Goal: Transaction & Acquisition: Purchase product/service

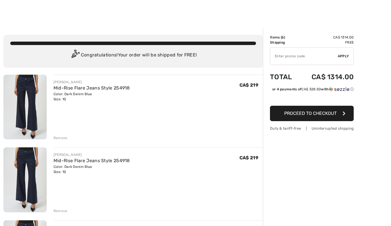
click at [64, 138] on div "Remove" at bounding box center [61, 137] width 14 height 5
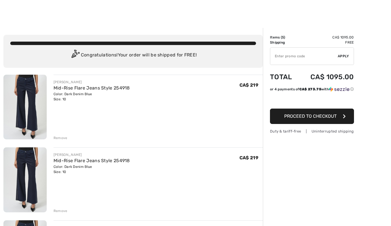
click at [63, 139] on div "Remove" at bounding box center [61, 137] width 14 height 5
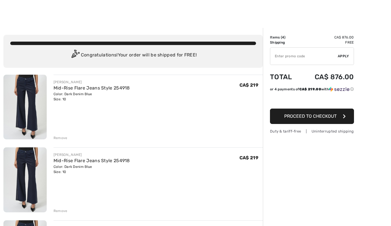
click at [65, 140] on div "Remove" at bounding box center [61, 137] width 14 height 5
click at [65, 139] on div "Remove" at bounding box center [61, 137] width 14 height 5
click at [66, 147] on div "JOSEPH RIBKOFF Mid-Rise Flare Jeans Style 254918 Color: Dark Denim Blue Size: 1…" at bounding box center [158, 180] width 209 height 66
click at [64, 142] on div "JOSEPH RIBKOFF Mid-Rise Flare Jeans Style 254918 Color: Dark Denim Blue Size: 1…" at bounding box center [132, 202] width 259 height 254
click at [65, 139] on div "Remove" at bounding box center [61, 137] width 14 height 5
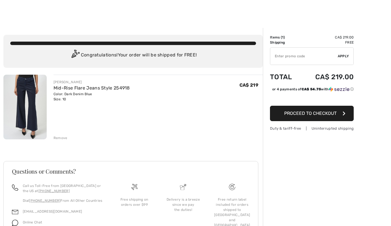
click at [314, 58] on input "TEXT" at bounding box center [303, 56] width 67 height 17
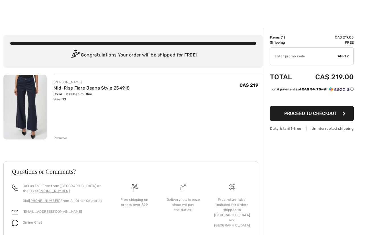
click at [321, 25] on div at bounding box center [195, 14] width 391 height 28
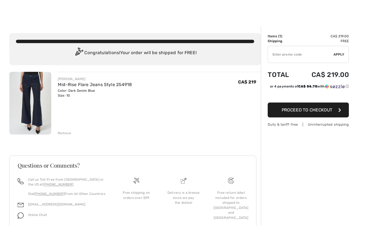
scroll to position [3, 0]
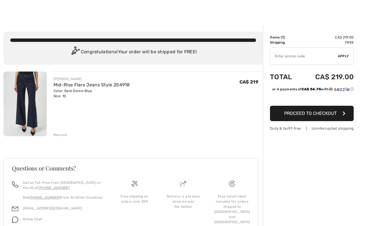
click at [346, 118] on button "Proceed to Checkout" at bounding box center [312, 113] width 84 height 15
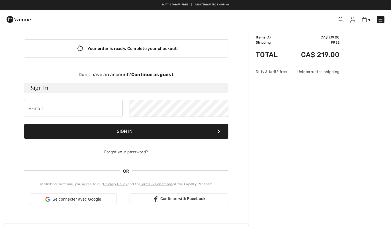
checkbox input "true"
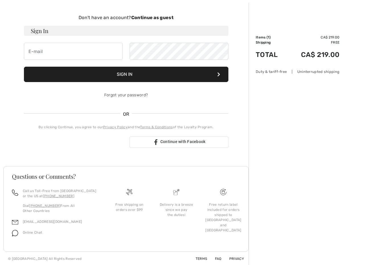
scroll to position [58, 0]
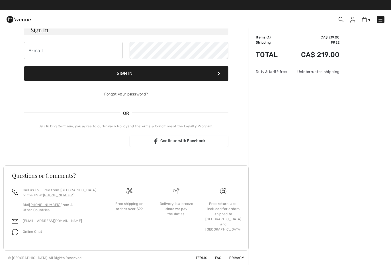
click at [322, 58] on td "CA$ 219.00" at bounding box center [312, 54] width 53 height 19
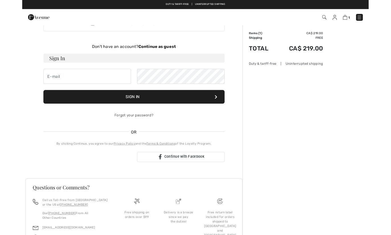
scroll to position [0, 0]
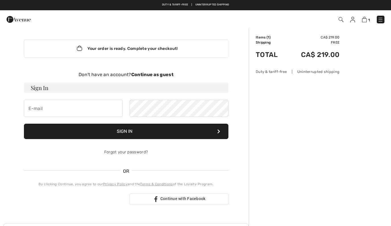
click at [159, 74] on strong "Continue as guest" at bounding box center [152, 74] width 42 height 5
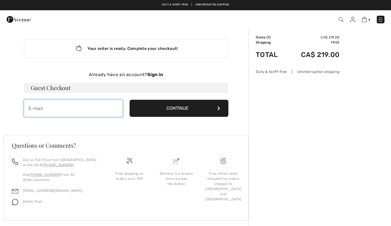
click at [59, 111] on input "email" at bounding box center [73, 108] width 99 height 17
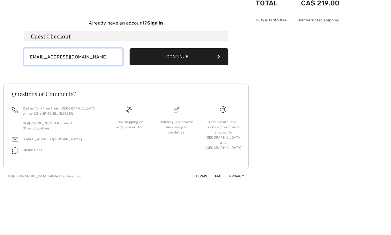
type input "fexdiane@gmail.com"
click at [219, 106] on icon at bounding box center [218, 108] width 3 height 5
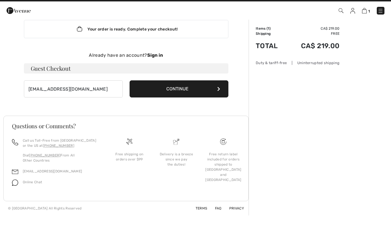
scroll to position [19, 0]
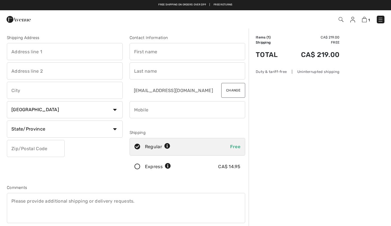
click at [60, 54] on input "text" at bounding box center [65, 51] width 116 height 17
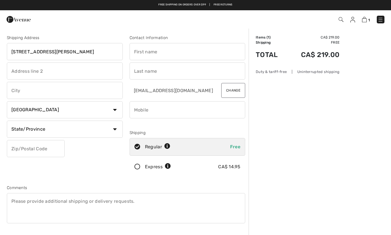
click at [51, 94] on input "text" at bounding box center [65, 90] width 116 height 17
type input "5 rue Martin Pêcheur"
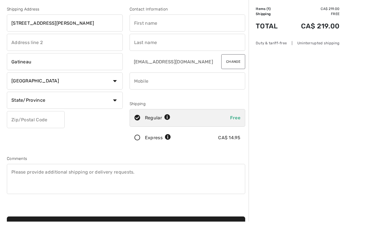
click at [112, 101] on select "Country Canada United States Afghanistan Aland Islands Albania Algeria American…" at bounding box center [65, 109] width 116 height 17
type input "Gatineau"
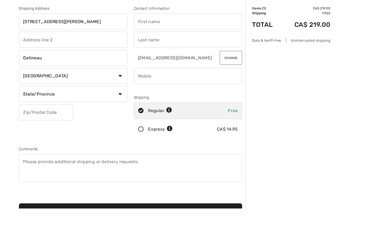
scroll to position [28, 0]
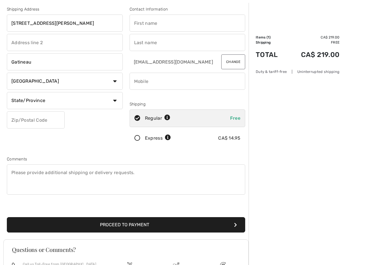
click at [52, 124] on input "text" at bounding box center [36, 119] width 58 height 17
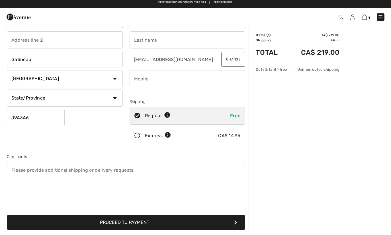
scroll to position [0, 0]
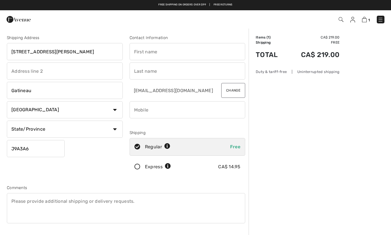
type input "J9A3A6"
click at [174, 53] on input "text" at bounding box center [188, 51] width 116 height 17
type input "Diane"
click at [170, 74] on input "text" at bounding box center [188, 70] width 116 height 17
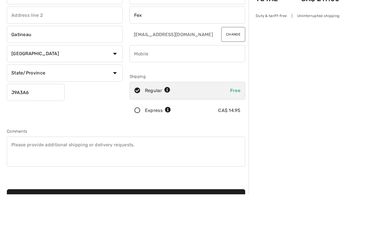
type input "Fex"
click at [164, 101] on input "phone" at bounding box center [188, 109] width 116 height 17
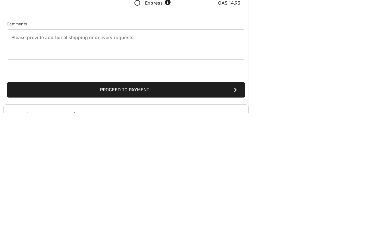
scroll to position [42, 0]
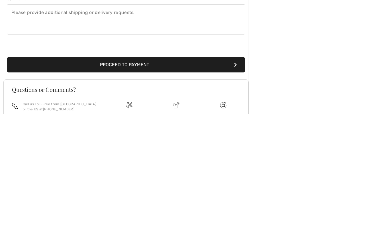
type input "8193607446"
click at [141, 178] on button "Proceed to Payment" at bounding box center [126, 185] width 238 height 15
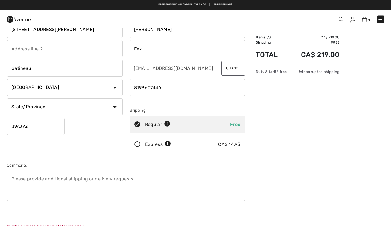
scroll to position [0, 0]
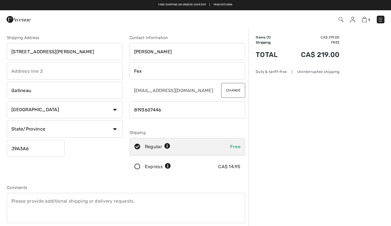
click at [61, 135] on select "State/Province Alberta British Columbia Manitoba New Brunswick Newfoundland and…" at bounding box center [65, 128] width 116 height 17
select select "QC"
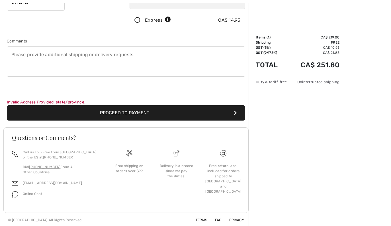
scroll to position [147, 0]
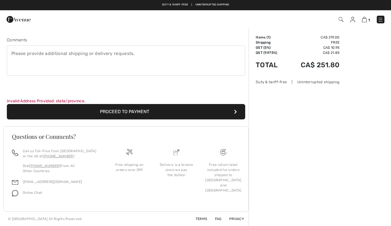
click at [139, 118] on button "Proceed to Payment" at bounding box center [126, 111] width 238 height 15
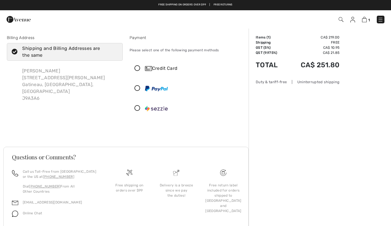
click at [141, 73] on div "Credit Card" at bounding box center [187, 68] width 115 height 17
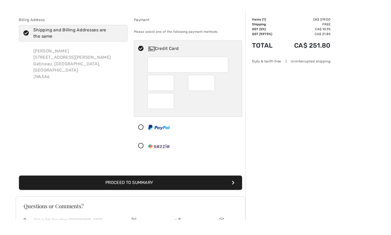
scroll to position [17, 0]
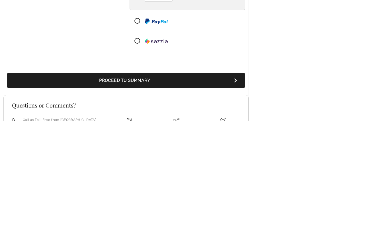
click at [237, 192] on icon "submit" at bounding box center [235, 194] width 3 height 5
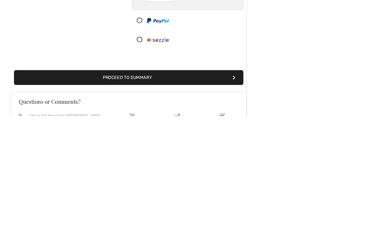
scroll to position [100, 0]
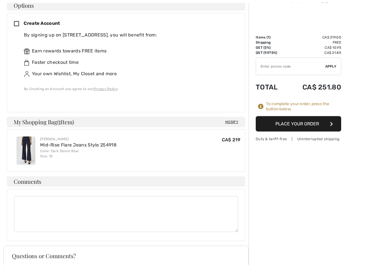
scroll to position [182, 0]
click at [304, 125] on button "Place Your Order" at bounding box center [298, 123] width 85 height 15
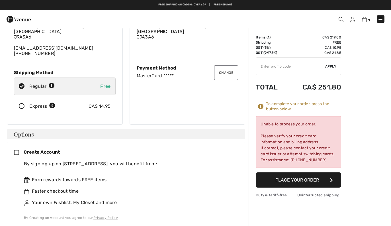
scroll to position [0, 0]
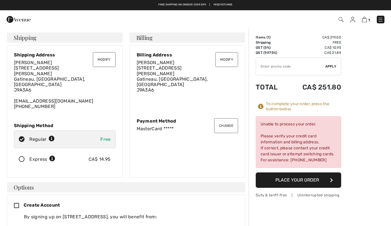
click at [297, 144] on div "Unable to process your order. Please verify your credit card information and bi…" at bounding box center [298, 142] width 85 height 52
click at [300, 155] on div "Unable to process your order. Please verify your credit card information and bi…" at bounding box center [298, 142] width 85 height 52
click at [293, 129] on div "Unable to process your order. Please verify your credit card information and bi…" at bounding box center [298, 142] width 85 height 52
click at [318, 157] on div "Unable to process your order. Please verify your credit card information and bi…" at bounding box center [298, 142] width 85 height 52
click at [318, 183] on button "Place Your Order" at bounding box center [298, 179] width 85 height 15
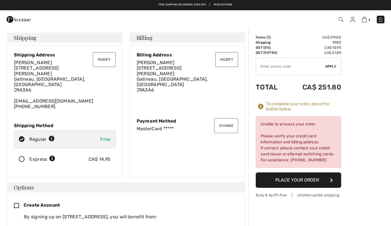
click at [168, 118] on div "Change Payment Method MasterCard *****" at bounding box center [188, 124] width 102 height 13
click at [228, 124] on button "Change" at bounding box center [226, 125] width 24 height 15
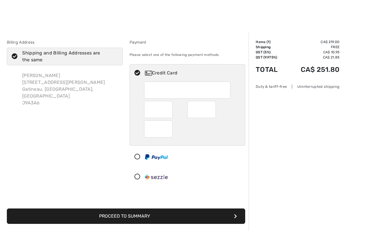
scroll to position [11, 0]
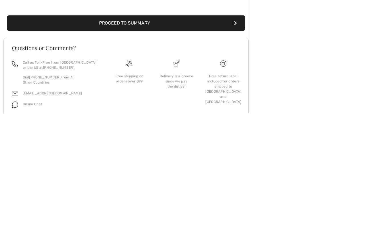
click at [239, 137] on button "Proceed to Summary" at bounding box center [126, 144] width 238 height 15
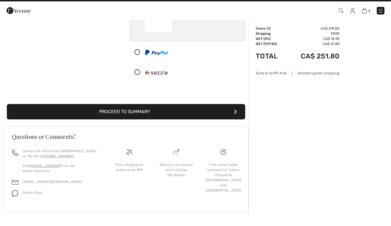
scroll to position [100, 0]
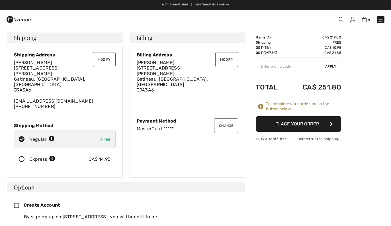
click at [315, 126] on button "Place Your Order" at bounding box center [298, 123] width 85 height 15
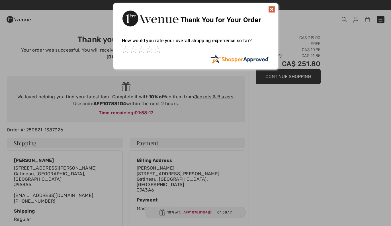
click at [270, 12] on img at bounding box center [271, 9] width 7 height 7
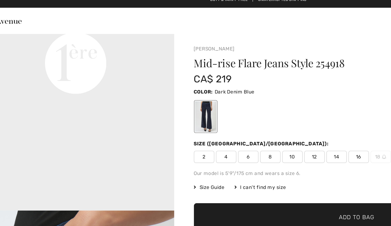
scroll to position [491, 0]
